Goal: Transaction & Acquisition: Purchase product/service

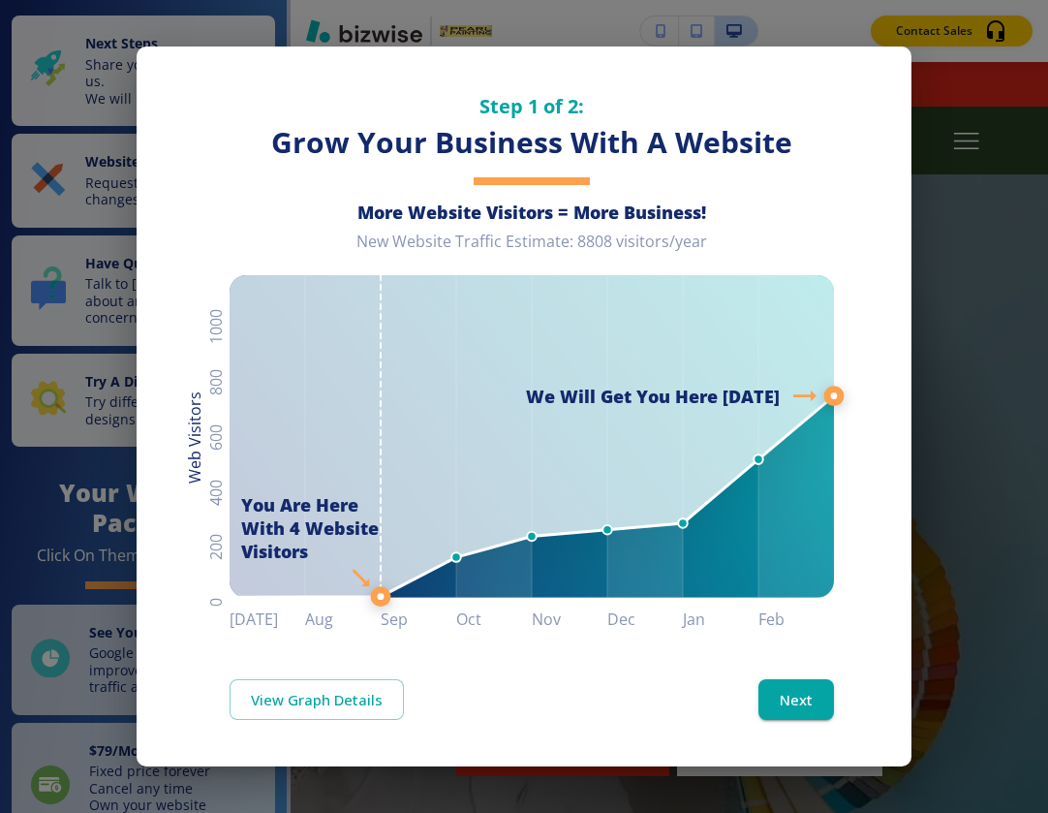
click at [975, 47] on div "Step 1 of 2: Grow Your Business With A Website More Website Visitors = More Bus…" at bounding box center [524, 406] width 1048 height 813
click at [805, 710] on button "Next" at bounding box center [797, 699] width 76 height 41
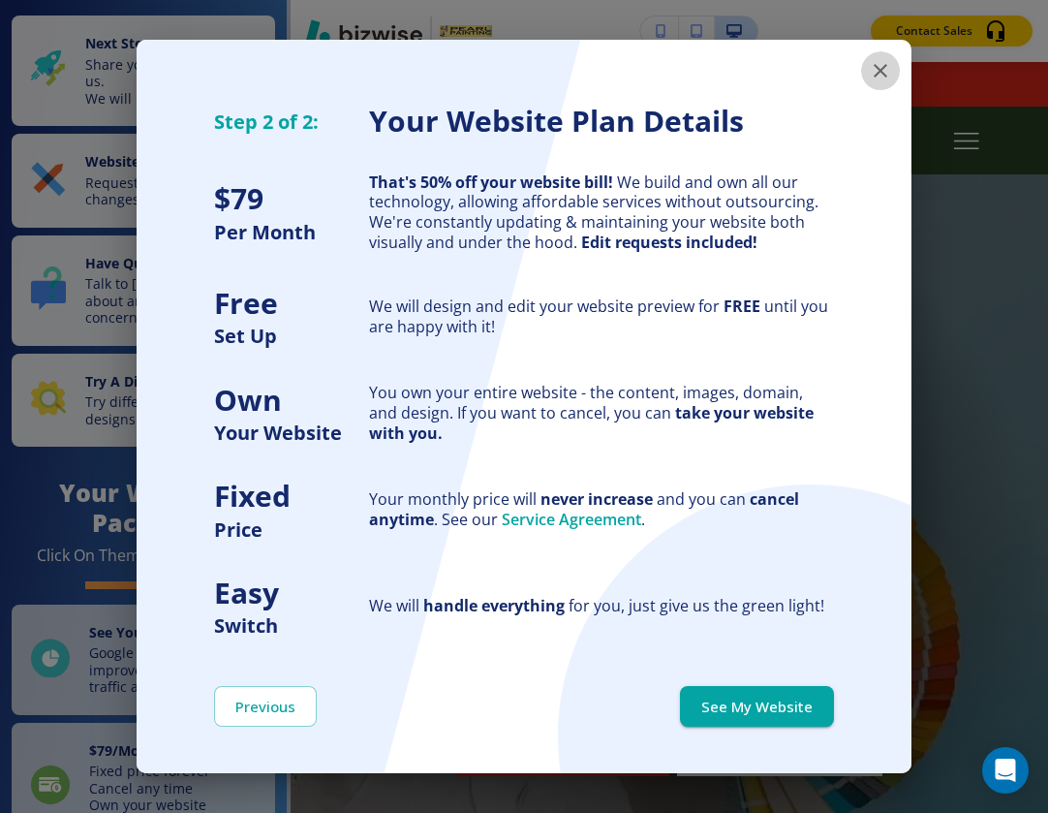
click at [882, 76] on icon "button" at bounding box center [880, 70] width 23 height 23
